Goal: Task Accomplishment & Management: Complete application form

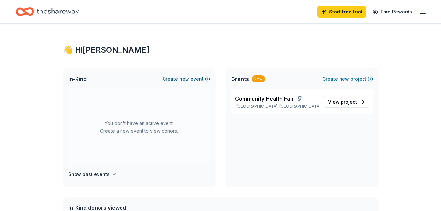
click at [172, 78] on button "Create new event" at bounding box center [187, 79] width 48 height 8
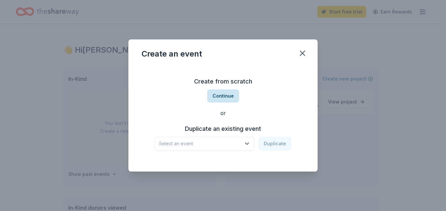
click at [218, 96] on button "Continue" at bounding box center [223, 95] width 32 height 13
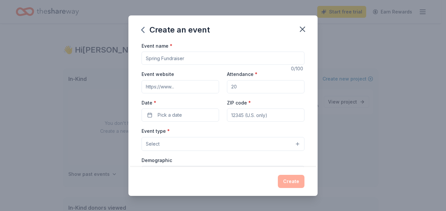
click at [190, 59] on input "Event name *" at bounding box center [222, 58] width 163 height 13
type input "Youth Backpack Meal Program"
click at [229, 86] on input "Attendance *" at bounding box center [265, 86] width 77 height 13
type input "4"
click at [177, 113] on span "Pick a date" at bounding box center [170, 115] width 24 height 8
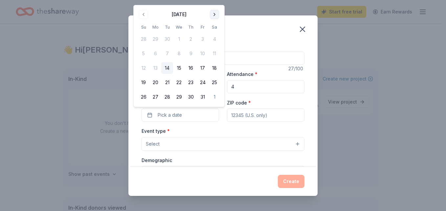
click at [214, 16] on button "Go to next month" at bounding box center [214, 14] width 9 height 9
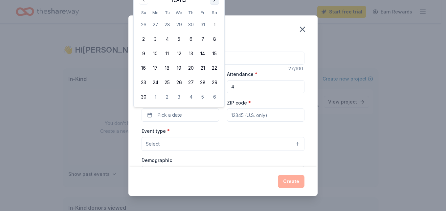
click at [216, 1] on button "Go to next month" at bounding box center [214, -1] width 9 height 9
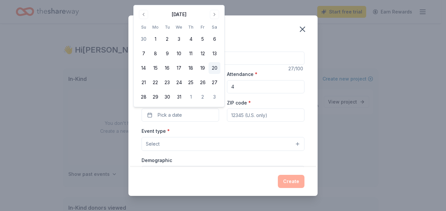
click at [214, 68] on button "20" at bounding box center [214, 68] width 12 height 12
click at [263, 102] on div "ZIP code *" at bounding box center [265, 109] width 77 height 23
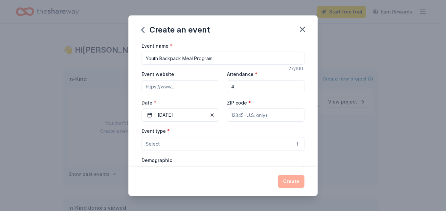
click at [258, 98] on div "Event website Attendance * 4 Date * 12/20/2025 ZIP code *" at bounding box center [222, 96] width 163 height 52
click at [270, 115] on input "ZIP code *" at bounding box center [265, 114] width 77 height 13
type input "77033"
click at [213, 141] on button "Select" at bounding box center [222, 144] width 163 height 14
click at [292, 144] on button "Select" at bounding box center [222, 144] width 163 height 14
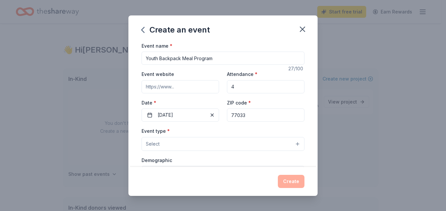
click at [292, 144] on button "Select" at bounding box center [222, 144] width 163 height 14
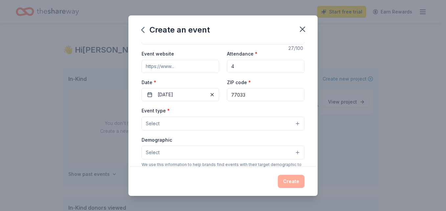
scroll to position [26, 0]
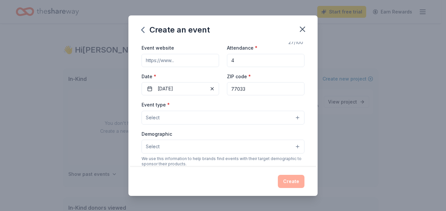
click at [293, 116] on button "Select" at bounding box center [222, 118] width 163 height 14
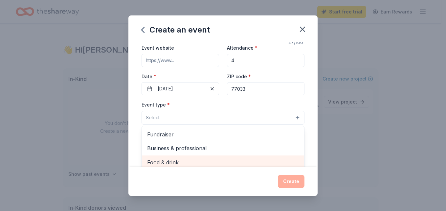
click at [173, 161] on span "Food & drink" at bounding box center [223, 162] width 152 height 9
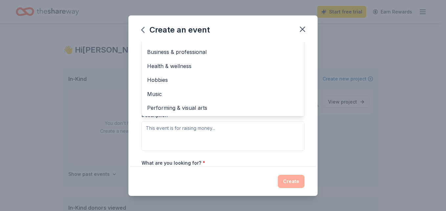
scroll to position [121, 0]
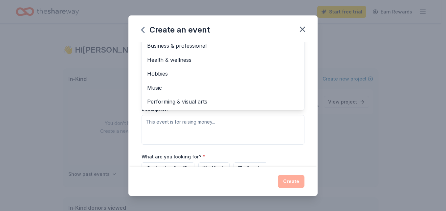
click at [245, 122] on div "Event type * Food & drink Fundraiser Business & professional Health & wellness …" at bounding box center [222, 74] width 163 height 139
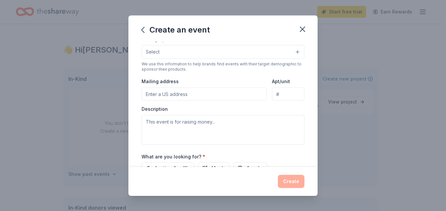
scroll to position [40, 0]
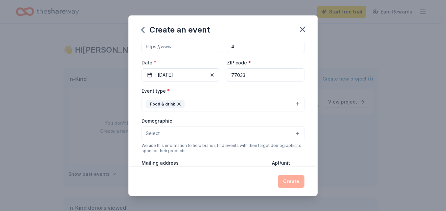
click at [293, 133] on button "Select" at bounding box center [222, 133] width 163 height 14
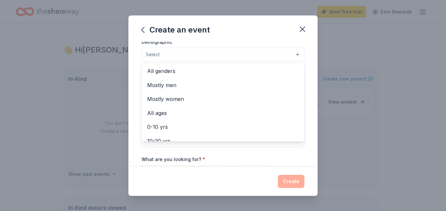
scroll to position [0, 0]
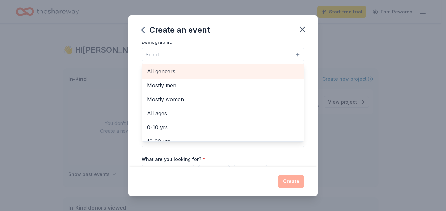
click at [165, 71] on span "All genders" at bounding box center [223, 71] width 152 height 9
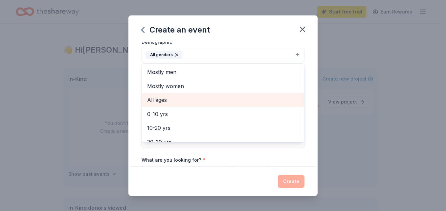
click at [160, 99] on span "All ages" at bounding box center [223, 100] width 152 height 9
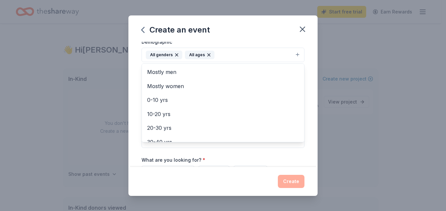
click at [206, 55] on icon "button" at bounding box center [208, 54] width 5 height 5
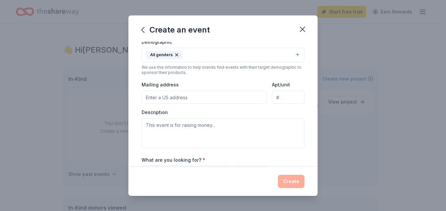
click at [168, 55] on div "All genders" at bounding box center [164, 55] width 36 height 9
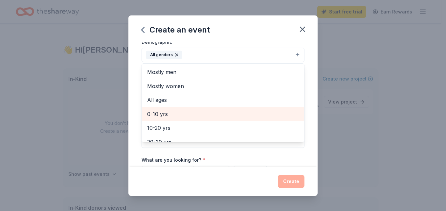
click at [163, 115] on span "0-10 yrs" at bounding box center [223, 114] width 152 height 9
click at [165, 113] on span "10-20 yrs" at bounding box center [223, 114] width 152 height 9
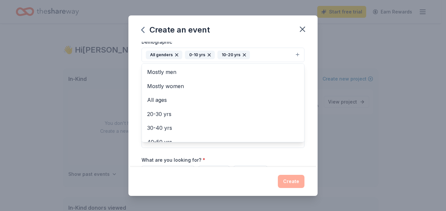
click at [259, 149] on div "Event name * Youth Backpack Meal Program 27 /100 Event website Attendance * 4 D…" at bounding box center [222, 75] width 163 height 305
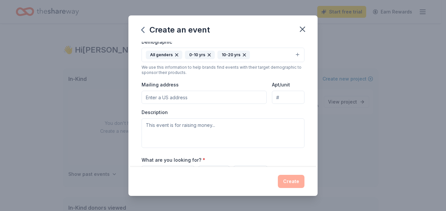
click at [198, 98] on input "Mailing address" at bounding box center [203, 97] width 125 height 13
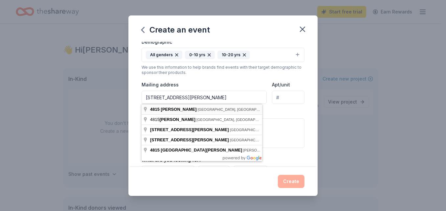
type input "4815 Reed Road, Houston, TX, 77033"
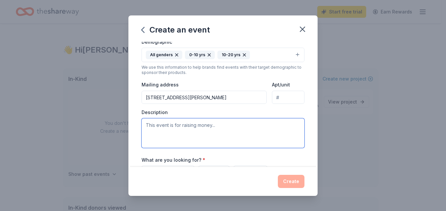
click at [161, 129] on textarea at bounding box center [222, 133] width 163 height 30
click at [276, 126] on textarea "This event is to provide food assistance, youth development" at bounding box center [222, 133] width 163 height 30
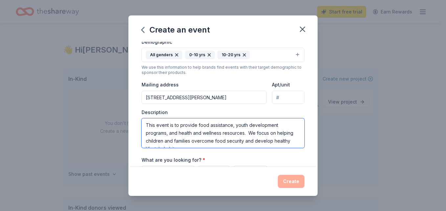
click at [289, 141] on textarea "This event is to provide food assistance, youth development programs, and healt…" at bounding box center [222, 133] width 163 height 30
click at [290, 140] on textarea "This event is to provide food assistance, youth development programs, and healt…" at bounding box center [222, 133] width 163 height 30
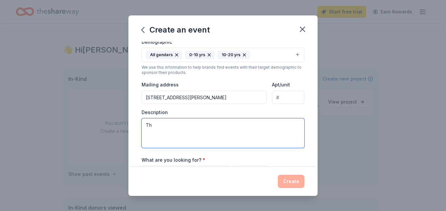
type textarea "T"
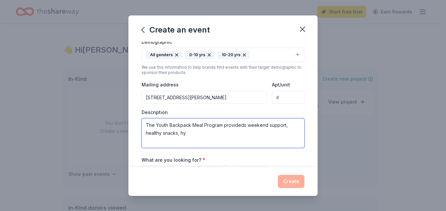
click at [218, 134] on textarea "The Youth Backpack Meal Program provideds weekend support, healthy snacks, hy" at bounding box center [222, 133] width 163 height 30
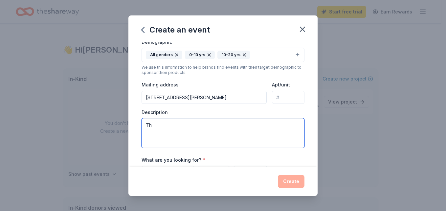
type textarea "T"
click at [146, 124] on textarea at bounding box center [222, 133] width 163 height 30
paste textarea "The Youth Backpack Meal Program provides weekend meal support, healthy snacks, …"
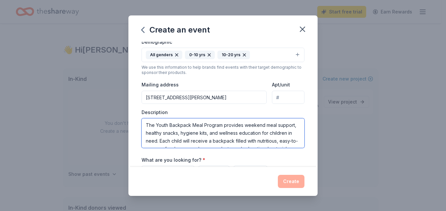
scroll to position [12, 0]
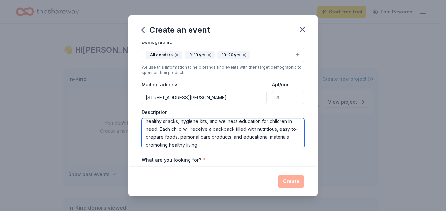
click at [246, 146] on textarea "The Youth Backpack Meal Program provides weekend meal support, healthy snacks, …" at bounding box center [222, 133] width 163 height 30
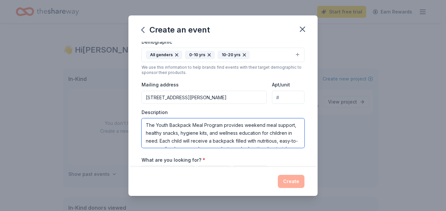
type textarea "The Youth Backpack Meal Program provides weekend meal support, healthy snacks, …"
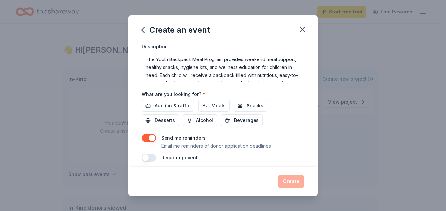
scroll to position [190, 0]
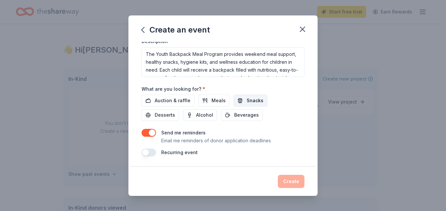
click at [249, 101] on span "Snacks" at bounding box center [255, 101] width 17 height 8
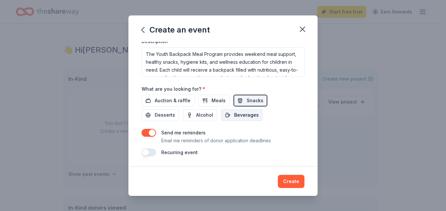
click at [249, 115] on span "Beverages" at bounding box center [246, 115] width 25 height 8
click at [211, 99] on span "Meals" at bounding box center [218, 101] width 14 height 8
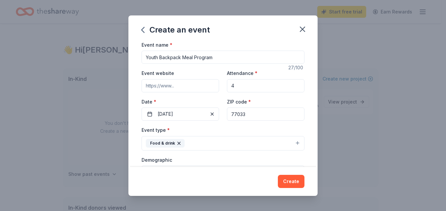
scroll to position [0, 0]
click at [233, 87] on input "4" at bounding box center [265, 86] width 77 height 13
type input "40"
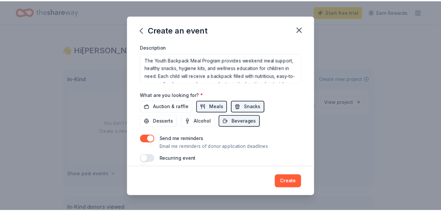
scroll to position [190, 0]
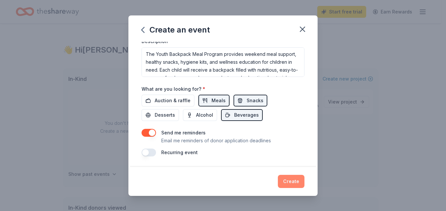
click at [293, 180] on button "Create" at bounding box center [291, 181] width 27 height 13
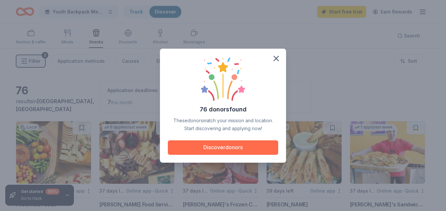
click at [232, 147] on button "Discover donors" at bounding box center [223, 147] width 110 height 14
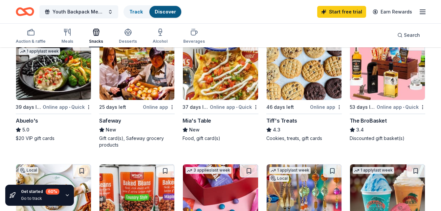
scroll to position [324, 0]
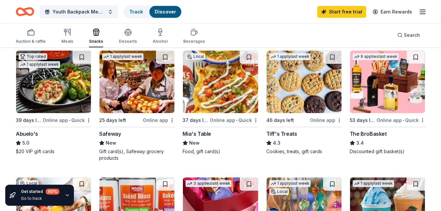
click at [286, 133] on div "Tiff's Treats" at bounding box center [281, 134] width 31 height 8
click at [114, 134] on div "Safeway" at bounding box center [110, 134] width 22 height 8
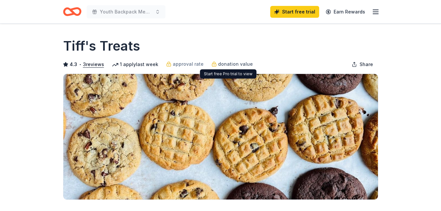
click at [228, 64] on span "donation value" at bounding box center [235, 64] width 35 height 8
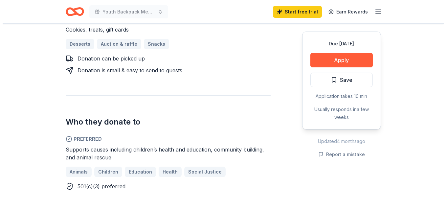
scroll to position [307, 0]
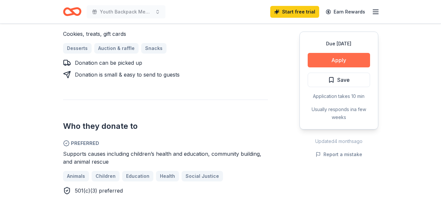
click at [337, 56] on button "Apply" at bounding box center [339, 60] width 62 height 14
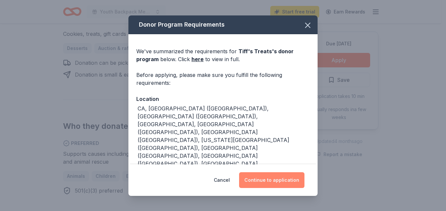
click at [284, 177] on button "Continue to application" at bounding box center [271, 180] width 65 height 16
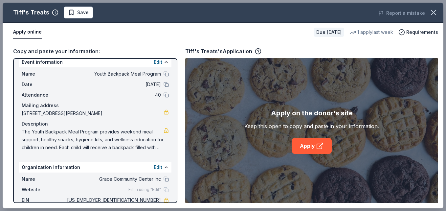
scroll to position [0, 0]
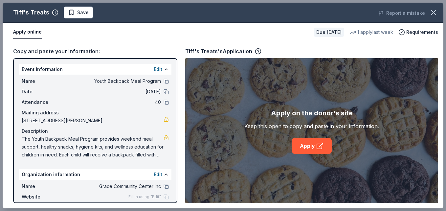
drag, startPoint x: 22, startPoint y: 68, endPoint x: 40, endPoint y: 77, distance: 20.4
click at [40, 77] on div "Event information Edit Name Youth Backpack Meal Program Date 12/20/25 Attendanc…" at bounding box center [95, 112] width 152 height 97
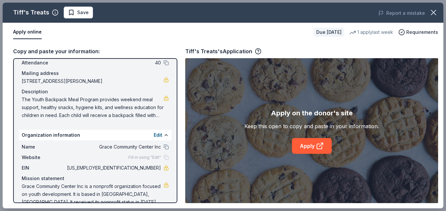
scroll to position [51, 0]
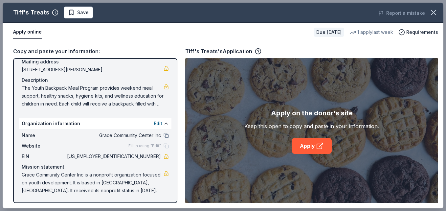
drag, startPoint x: 102, startPoint y: 190, endPoint x: 58, endPoint y: 112, distance: 89.3
click at [58, 112] on div "Event information Edit Name Youth Backpack Meal Program Date 12/20/25 Attendanc…" at bounding box center [95, 130] width 164 height 145
click at [309, 145] on link "Apply" at bounding box center [312, 146] width 40 height 16
click at [33, 33] on button "Apply online" at bounding box center [27, 32] width 29 height 14
click at [33, 31] on button "Apply online" at bounding box center [27, 32] width 29 height 14
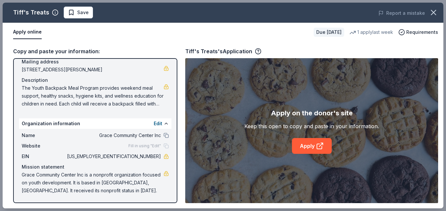
click at [404, 167] on div "Apply on the donor's site Keep this open to copy and paste in your information.…" at bounding box center [311, 130] width 253 height 145
click at [308, 145] on link "Apply" at bounding box center [312, 146] width 40 height 16
click at [235, 53] on div "Tiff's Treats's Application" at bounding box center [223, 51] width 76 height 9
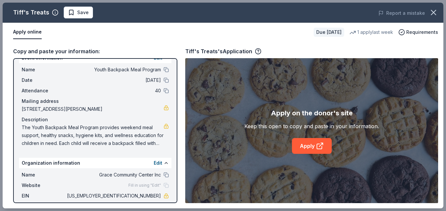
scroll to position [0, 0]
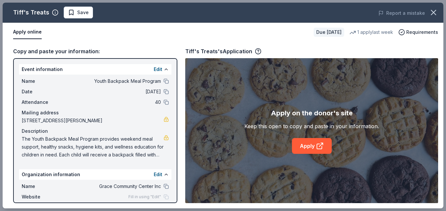
click at [441, 186] on div "Copy and paste your information: Event information Edit Name Youth Backpack Mea…" at bounding box center [223, 125] width 441 height 166
click at [420, 31] on span "Requirements" at bounding box center [422, 32] width 32 height 8
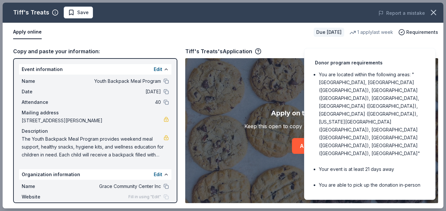
click at [340, 126] on div "Donor program requirements You are located within the following areas: "CA, Den…" at bounding box center [369, 124] width 131 height 152
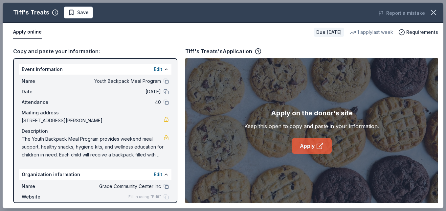
click at [310, 145] on link "Apply" at bounding box center [312, 146] width 40 height 16
click at [259, 49] on icon "button" at bounding box center [258, 51] width 7 height 7
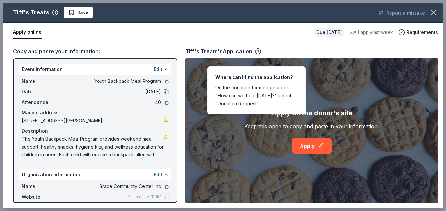
click at [337, 67] on div "Apply on the donor's site Keep this open to copy and paste in your information.…" at bounding box center [311, 130] width 253 height 145
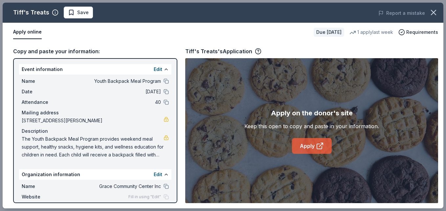
click at [308, 143] on link "Apply" at bounding box center [312, 146] width 40 height 16
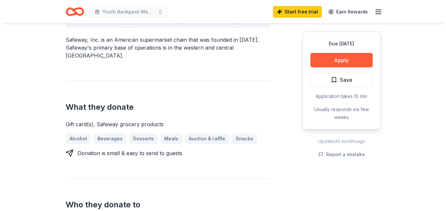
scroll to position [219, 0]
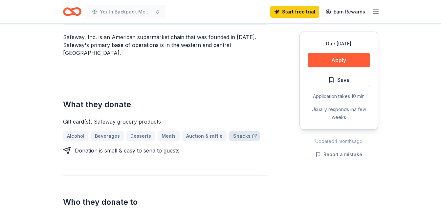
click at [237, 131] on link "Snacks" at bounding box center [244, 136] width 31 height 11
click at [339, 57] on button "Apply" at bounding box center [339, 60] width 62 height 14
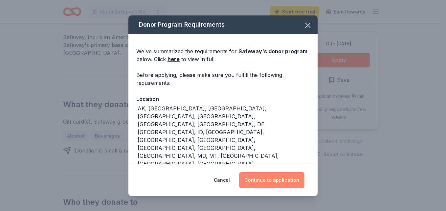
click at [261, 178] on button "Continue to application" at bounding box center [271, 180] width 65 height 16
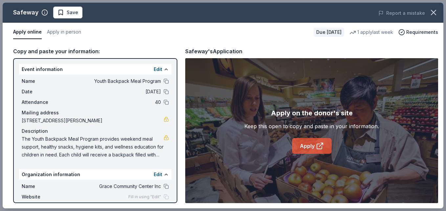
click at [312, 145] on link "Apply" at bounding box center [312, 146] width 40 height 16
